Goal: Transaction & Acquisition: Purchase product/service

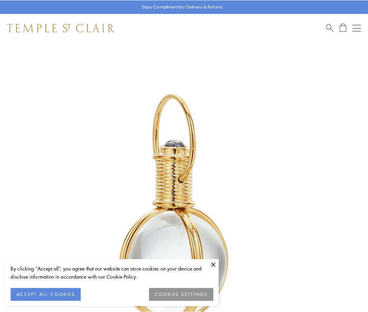
scroll to position [183, 0]
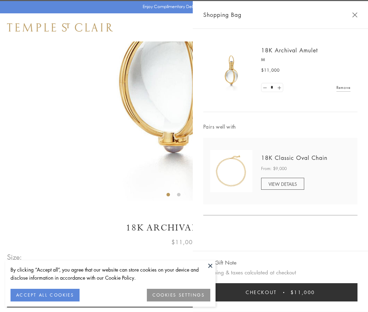
click at [281, 292] on button "Checkout $11,000" at bounding box center [281, 292] width 154 height 18
